Goal: Task Accomplishment & Management: Manage account settings

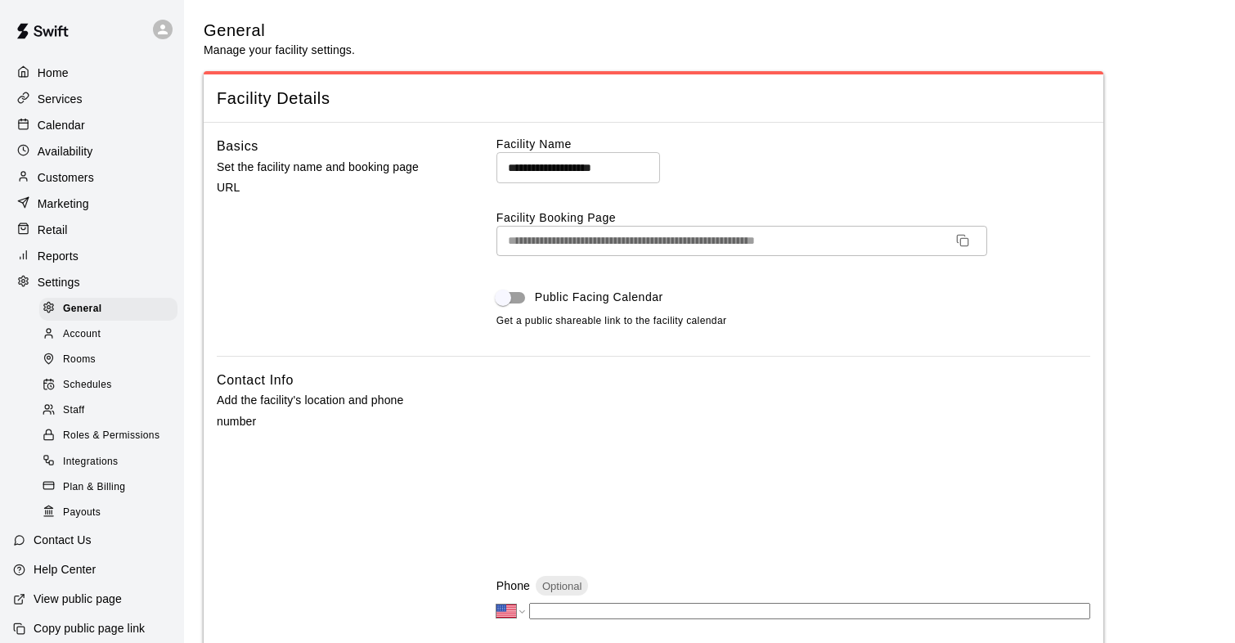
select select "**"
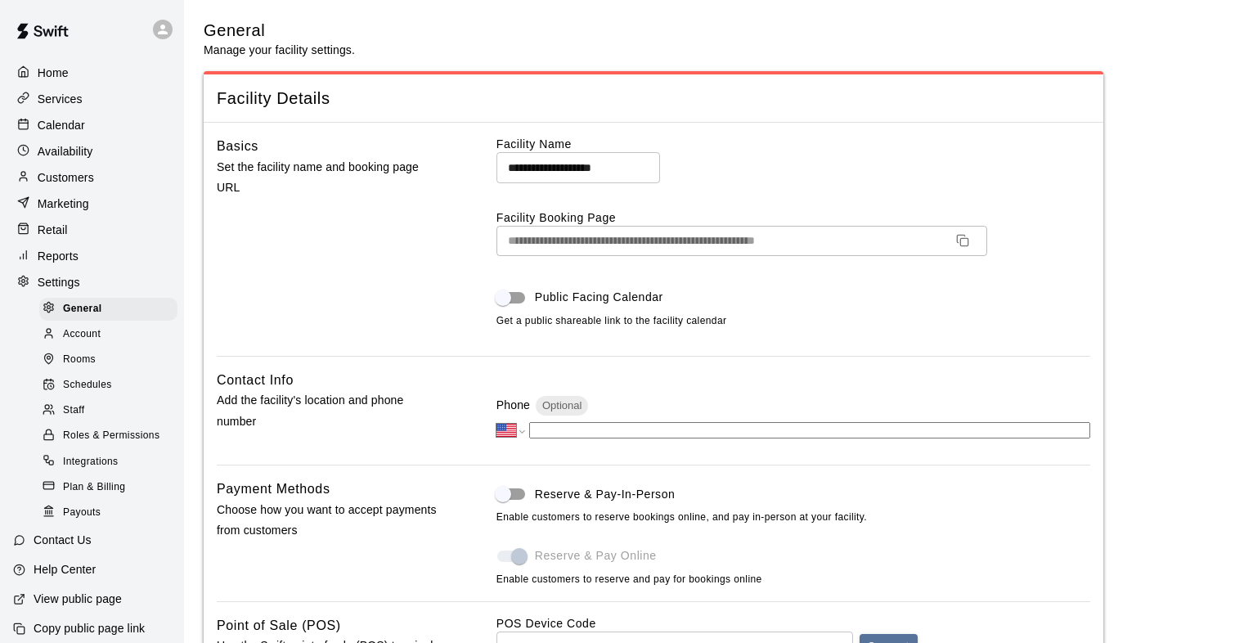
select select "**"
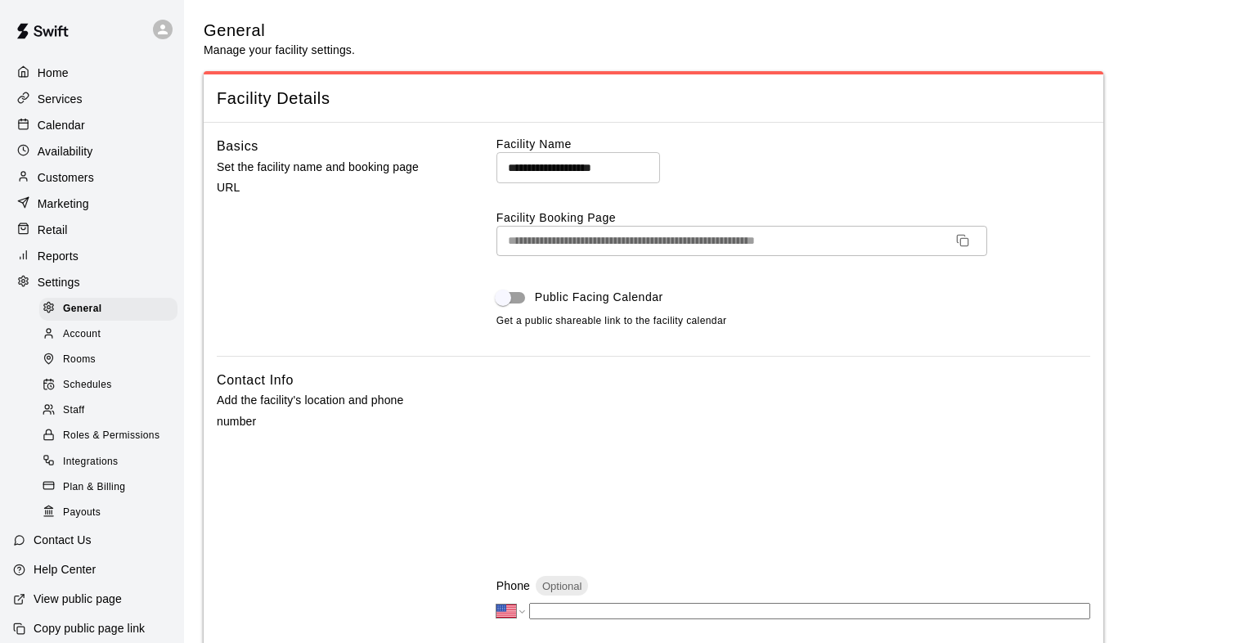
select select "**"
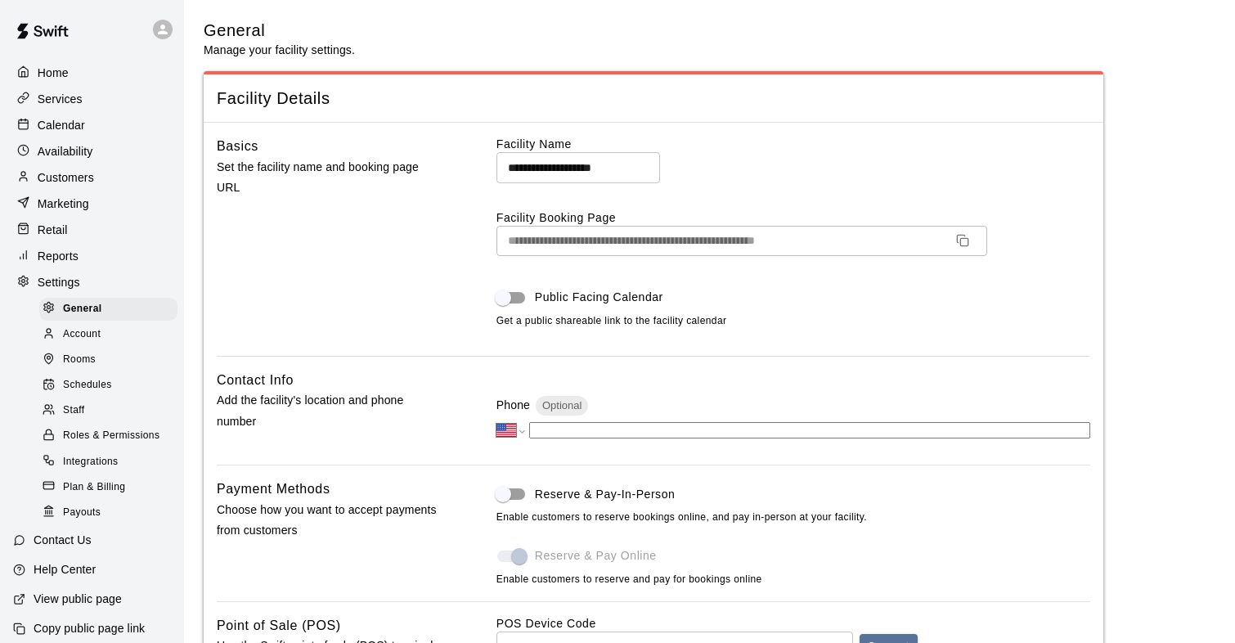
select select "**"
